Goal: Find contact information: Find contact information

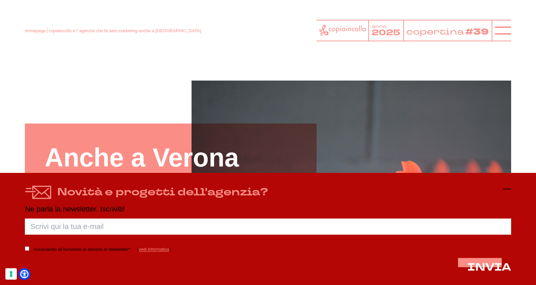
click at [507, 189] on line at bounding box center [507, 189] width 8 height 0
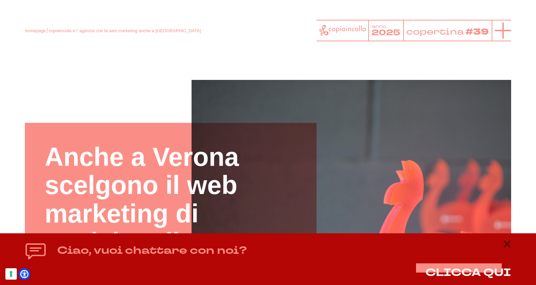
scroll to position [0, 0]
click at [501, 33] on icon at bounding box center [503, 30] width 16 height 16
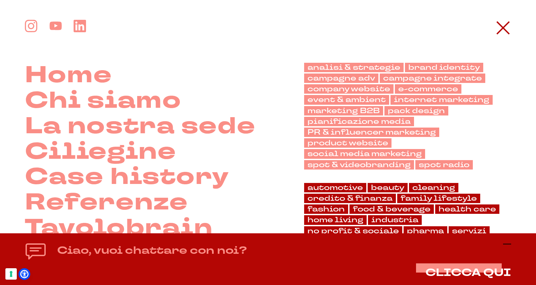
click at [508, 244] on line at bounding box center [507, 244] width 8 height 0
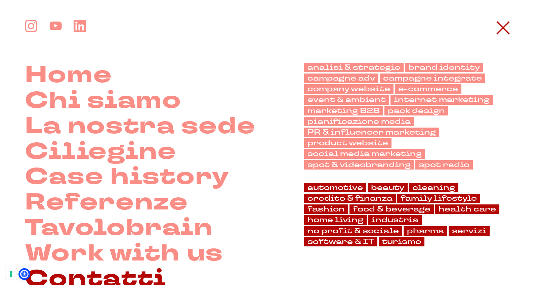
click at [146, 276] on link "Contatti" at bounding box center [95, 280] width 141 height 26
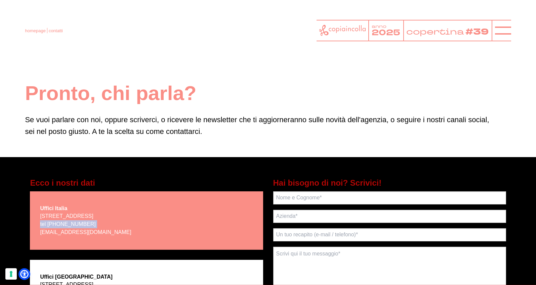
click at [39, 243] on div "Uffici Italia [STREET_ADDRESS] tel [PHONE_NUMBER] [EMAIL_ADDRESS][DOMAIN_NAME]" at bounding box center [146, 220] width 233 height 58
click at [64, 235] on link "[EMAIL_ADDRESS][DOMAIN_NAME]" at bounding box center [85, 232] width 91 height 6
